Goal: Navigation & Orientation: Go to known website

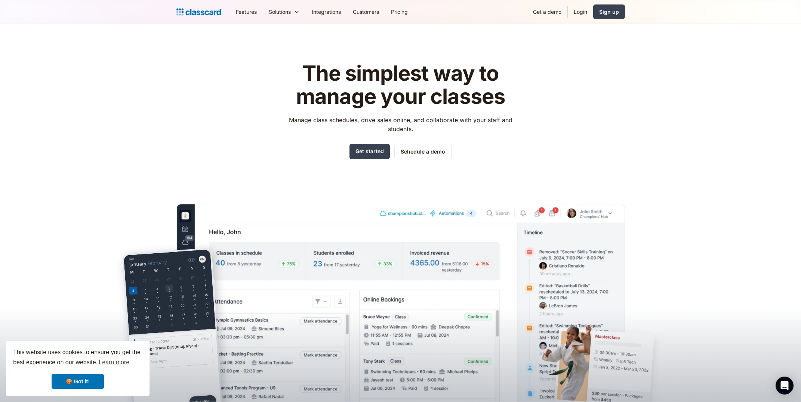
click at [167, 122] on header "The simplest way to manage your classes Manage class schedules, drive sales onl…" at bounding box center [400, 213] width 801 height 378
click at [583, 15] on link "Login" at bounding box center [580, 11] width 25 height 17
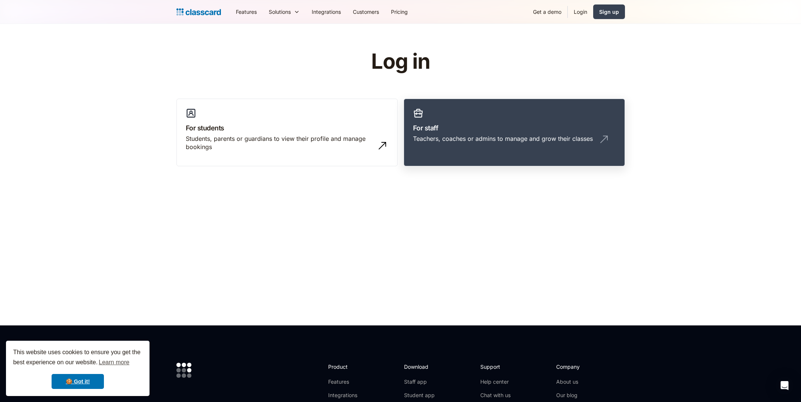
click at [476, 145] on div "Teachers, coaches or admins to manage and grow their classes" at bounding box center [514, 142] width 203 height 14
